Goal: Check status: Check status

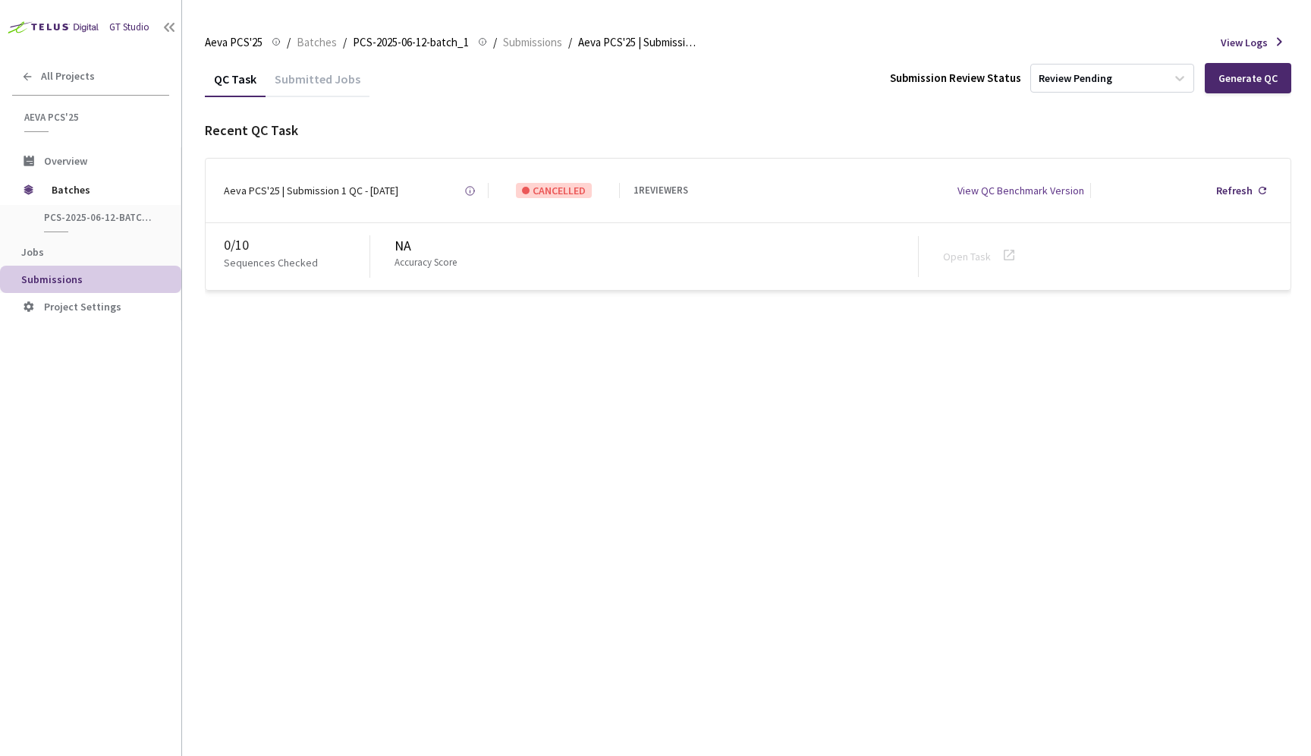
click at [323, 78] on div "Submitted Jobs" at bounding box center [318, 84] width 104 height 26
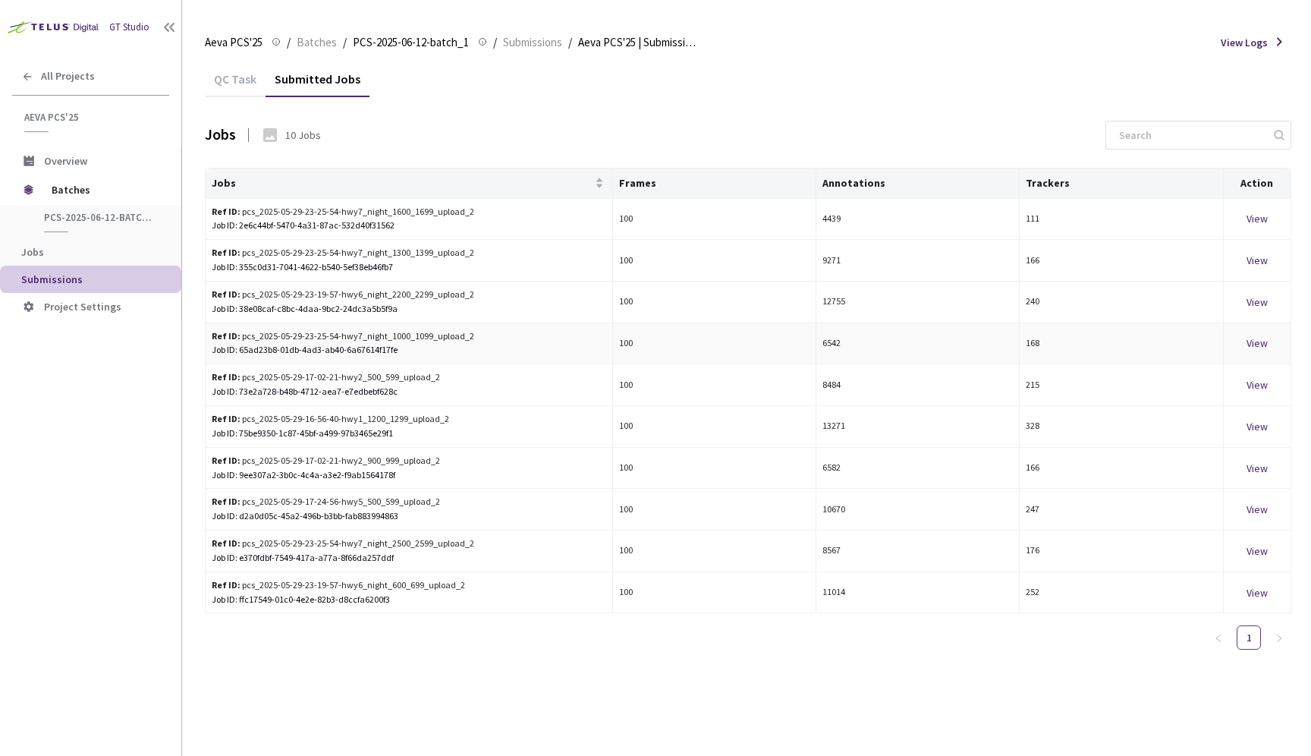
click at [1265, 344] on div "View" at bounding box center [1257, 343] width 55 height 17
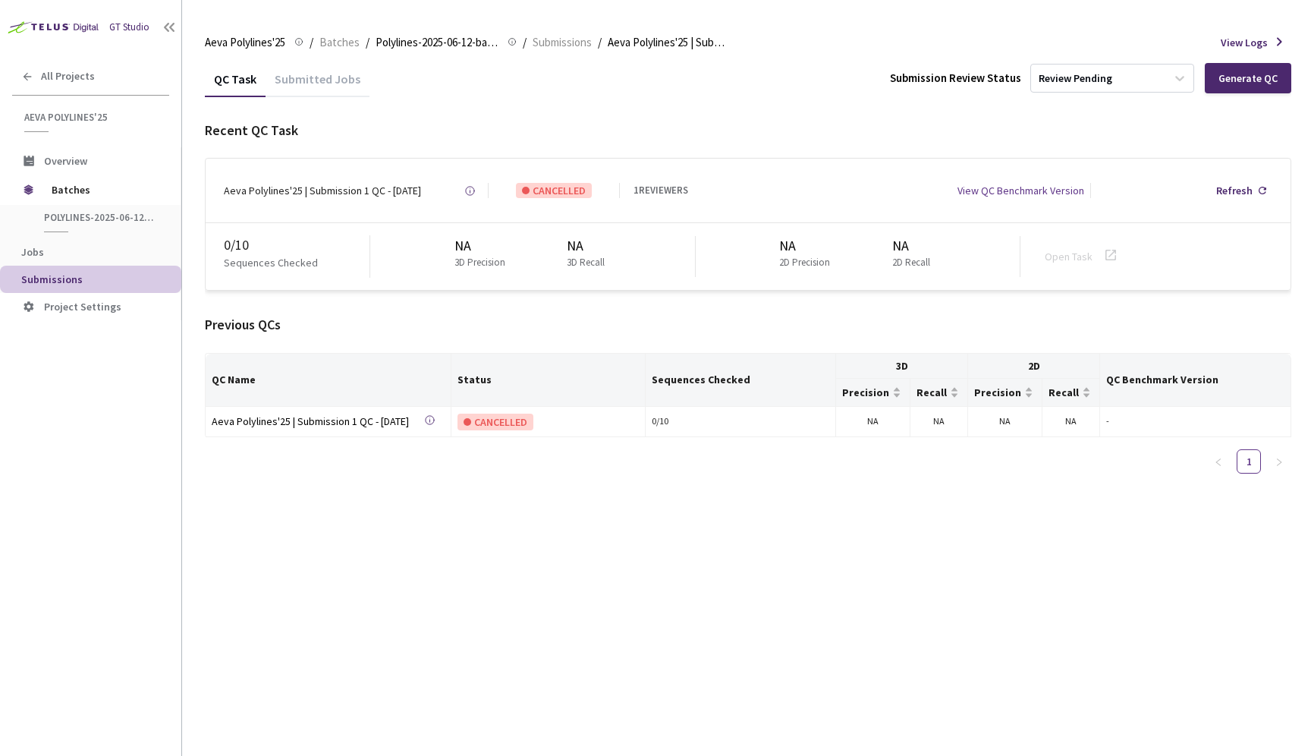
click at [630, 304] on div "Recent QC Task Aeva Polylines'25 | Submission 1 QC - [DATE] Created at [DATE] 1…" at bounding box center [748, 304] width 1086 height 366
